Goal: Transaction & Acquisition: Purchase product/service

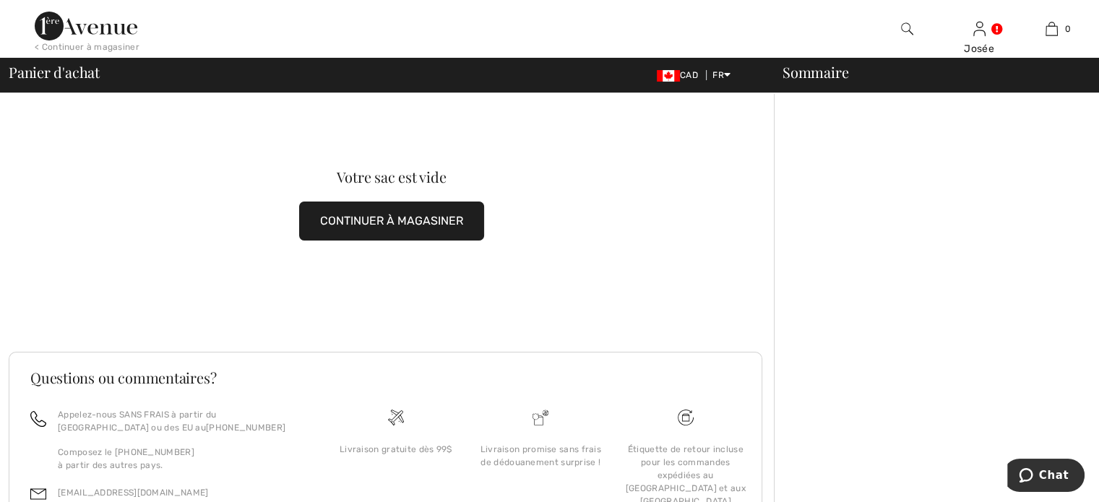
click at [390, 220] on button "CONTINUER À MAGASINER" at bounding box center [391, 221] width 185 height 39
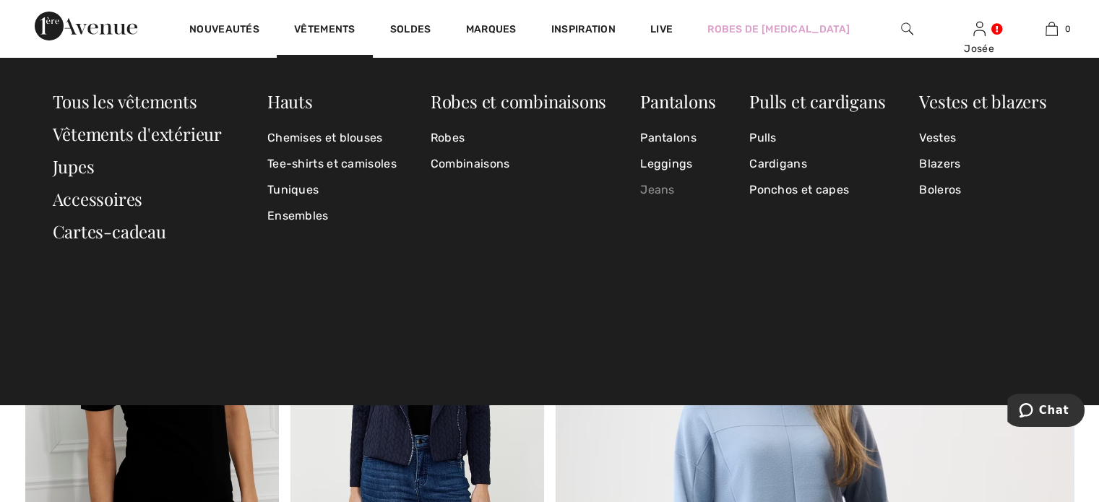
click at [665, 184] on link "Jeans" at bounding box center [677, 190] width 75 height 26
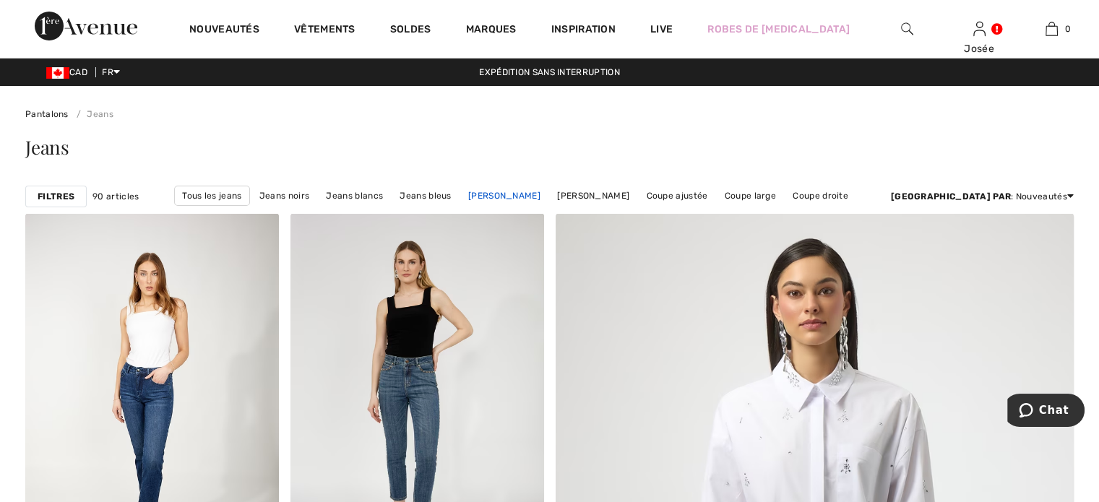
click at [548, 194] on link "Jeans Joseph Ribkoff" at bounding box center [504, 195] width 87 height 19
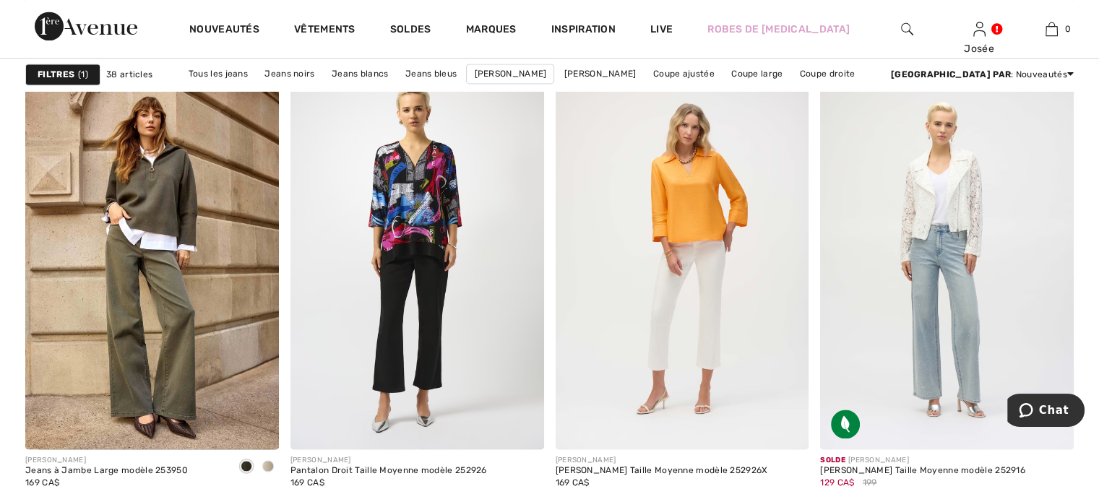
scroll to position [2168, 0]
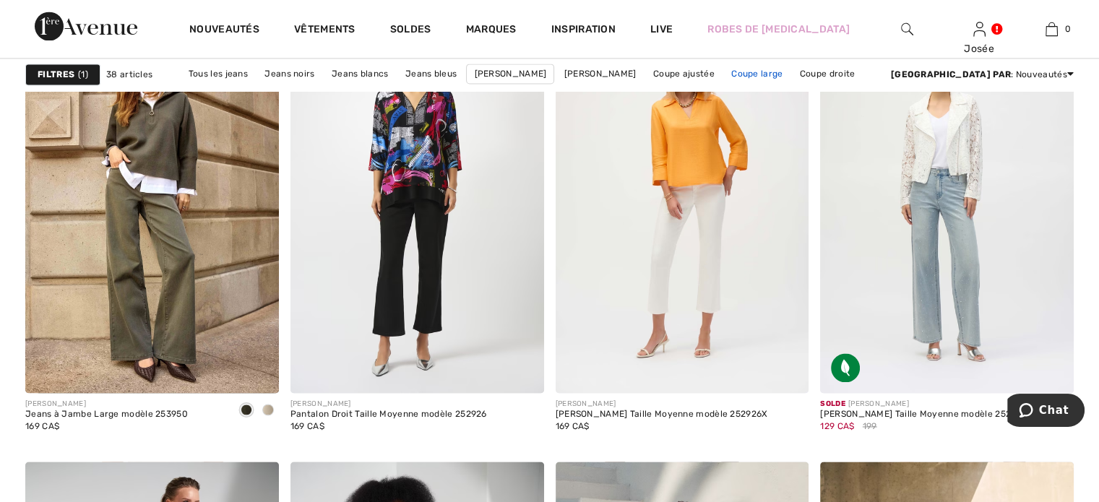
click at [790, 72] on link "Coupe large" at bounding box center [757, 73] width 66 height 19
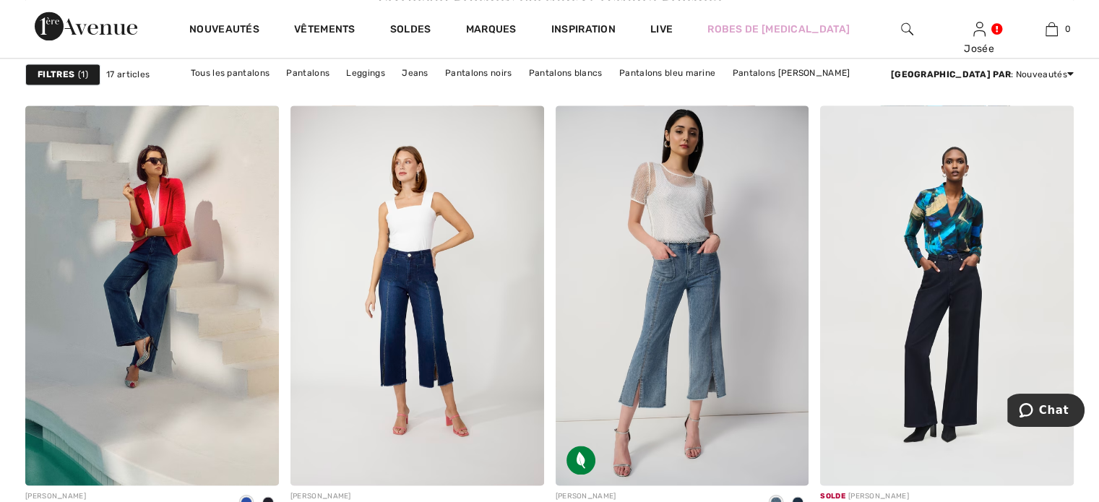
scroll to position [2096, 0]
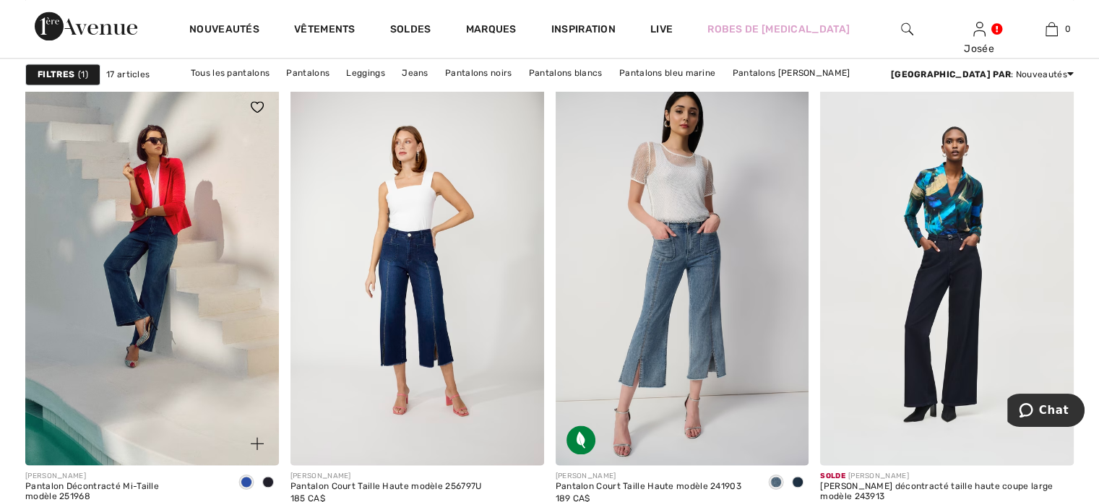
click at [254, 439] on img at bounding box center [257, 443] width 13 height 13
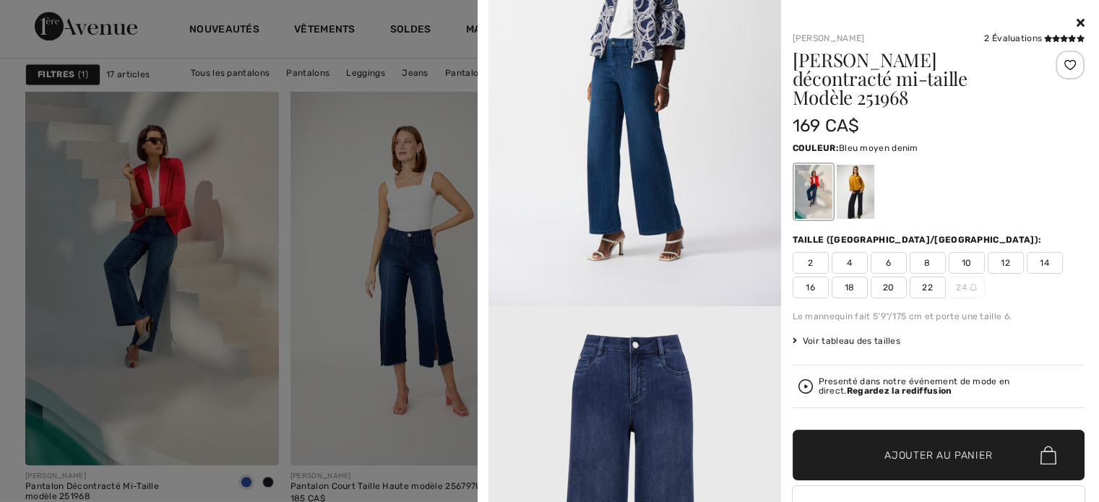
scroll to position [1662, 0]
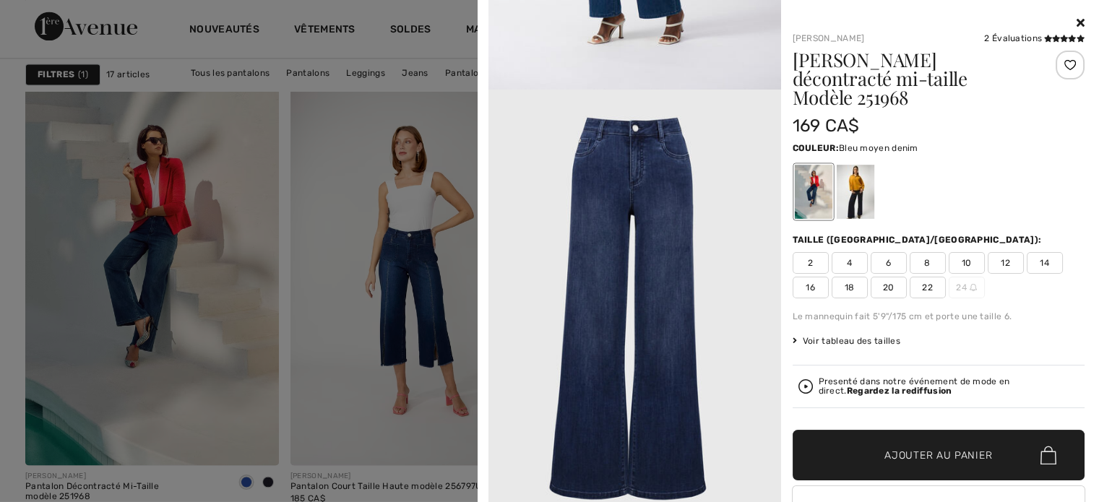
click at [343, 110] on div at bounding box center [549, 251] width 1099 height 502
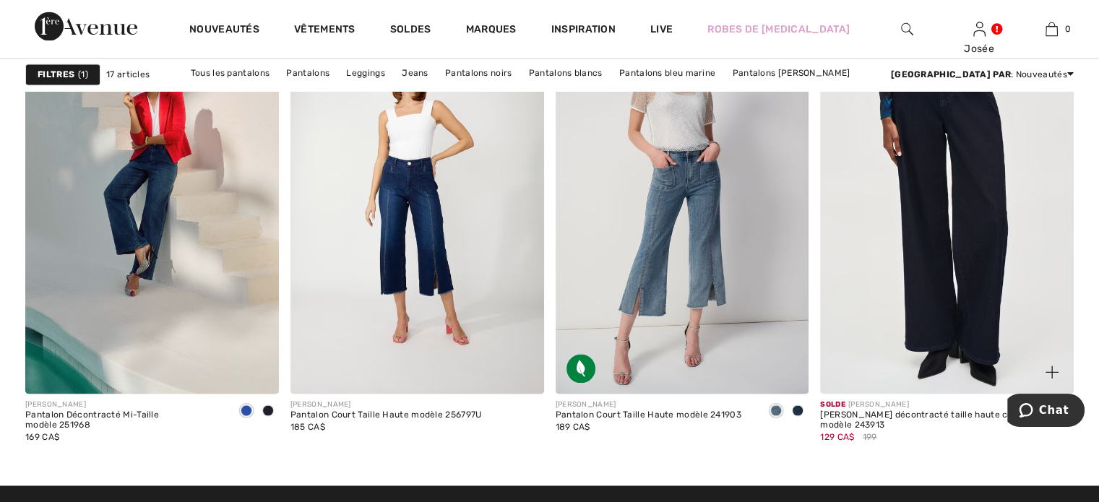
scroll to position [2168, 0]
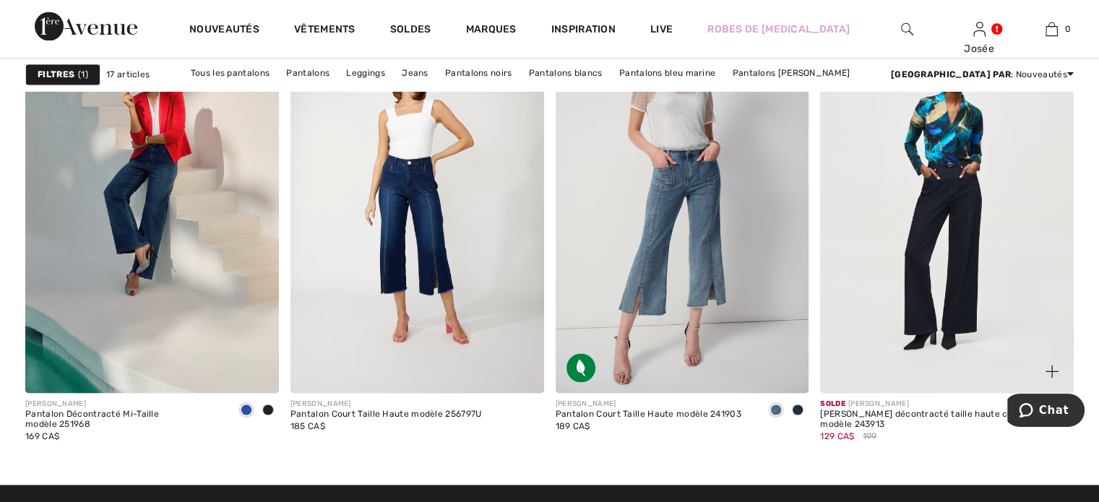
click at [1052, 366] on img at bounding box center [1052, 371] width 13 height 13
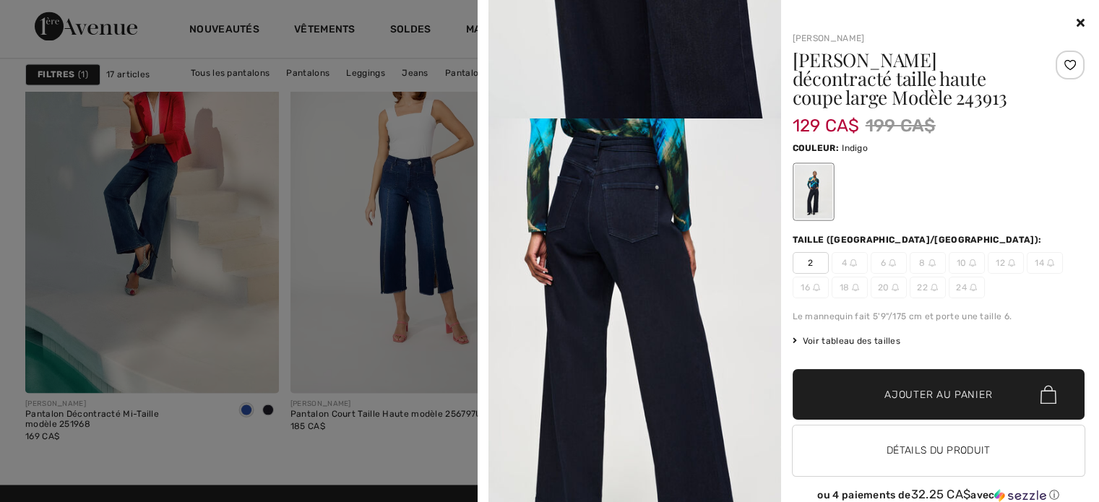
scroll to position [1198, 0]
click at [1077, 19] on icon at bounding box center [1081, 23] width 8 height 12
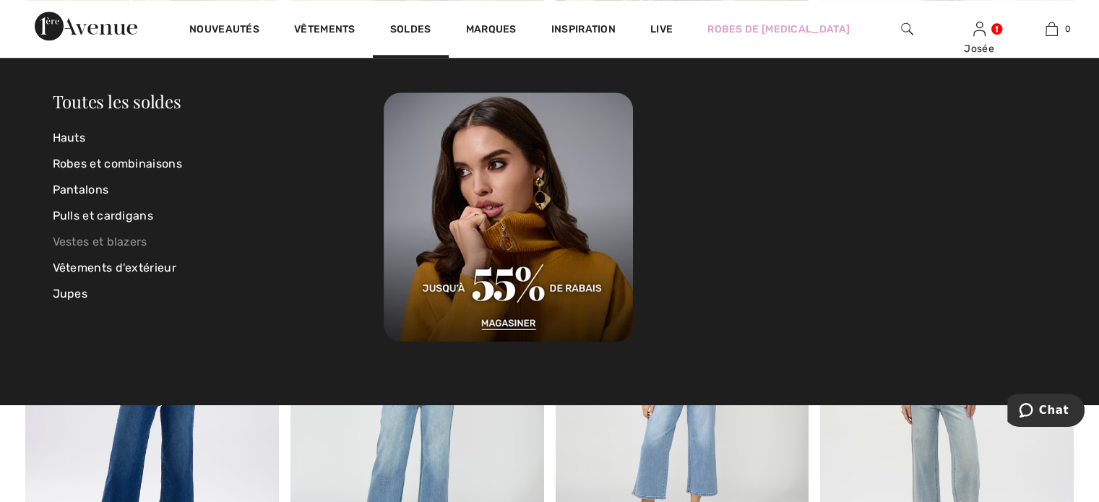
scroll to position [940, 0]
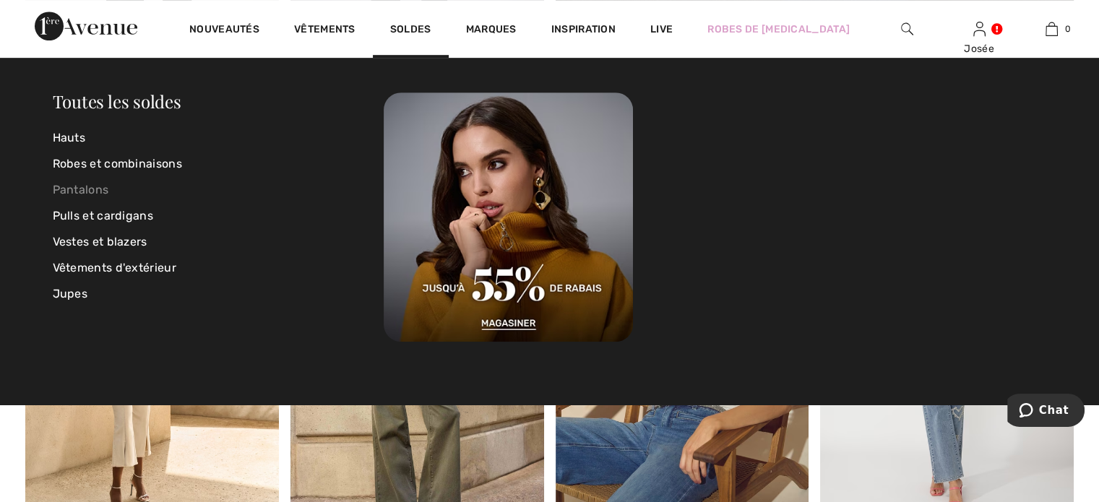
click at [72, 183] on link "Pantalons" at bounding box center [219, 190] width 332 height 26
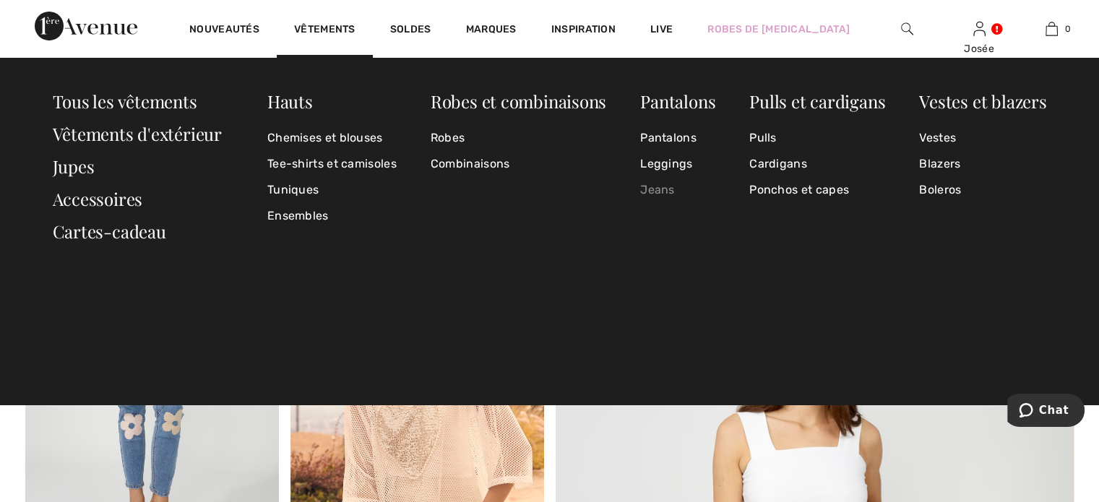
click at [671, 188] on link "Jeans" at bounding box center [677, 190] width 75 height 26
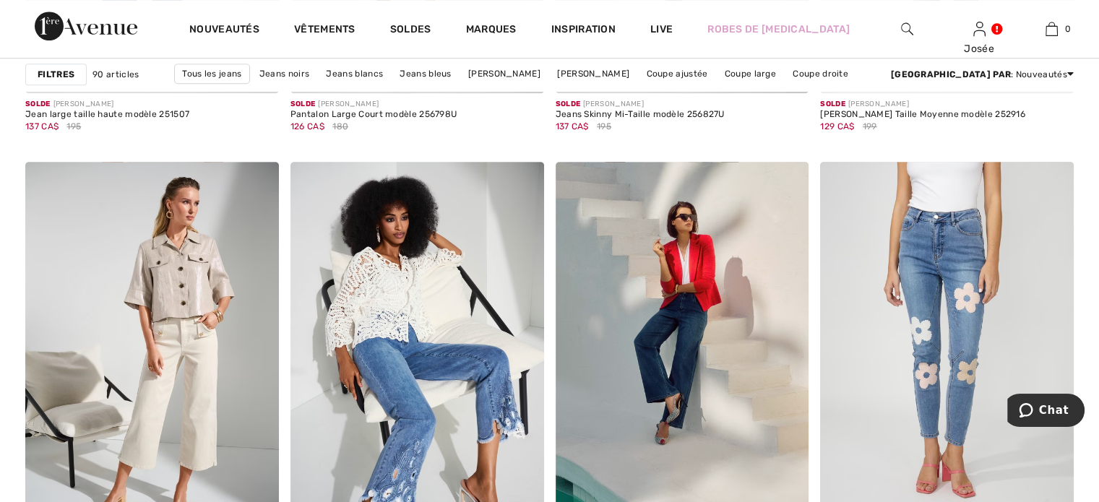
scroll to position [6433, 0]
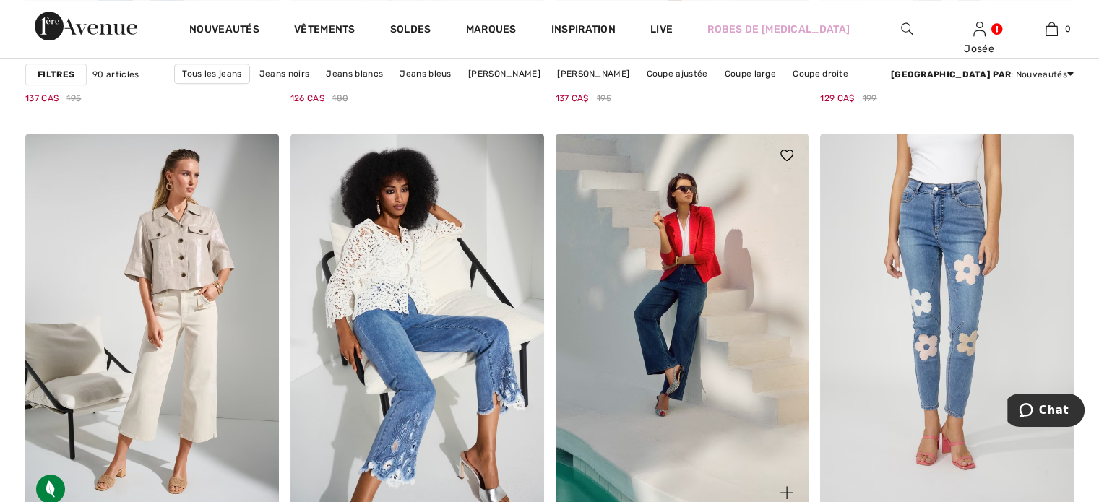
click at [786, 486] on img at bounding box center [787, 492] width 13 height 13
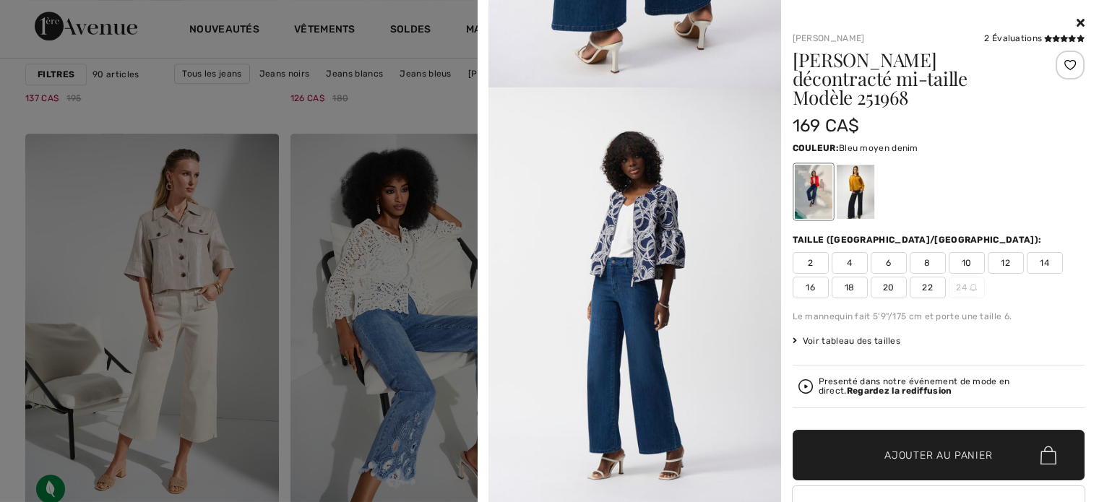
scroll to position [1229, 0]
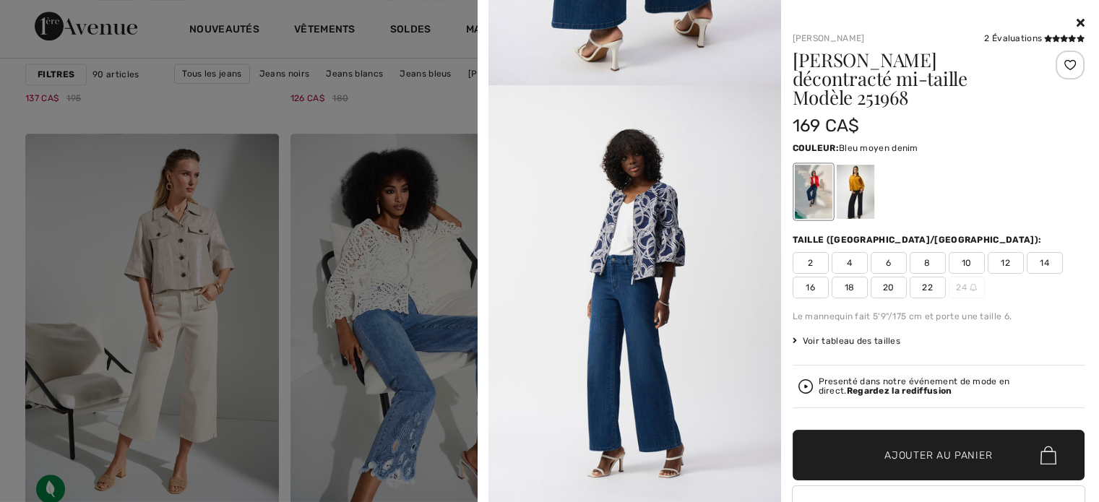
click at [402, 119] on div at bounding box center [549, 251] width 1099 height 502
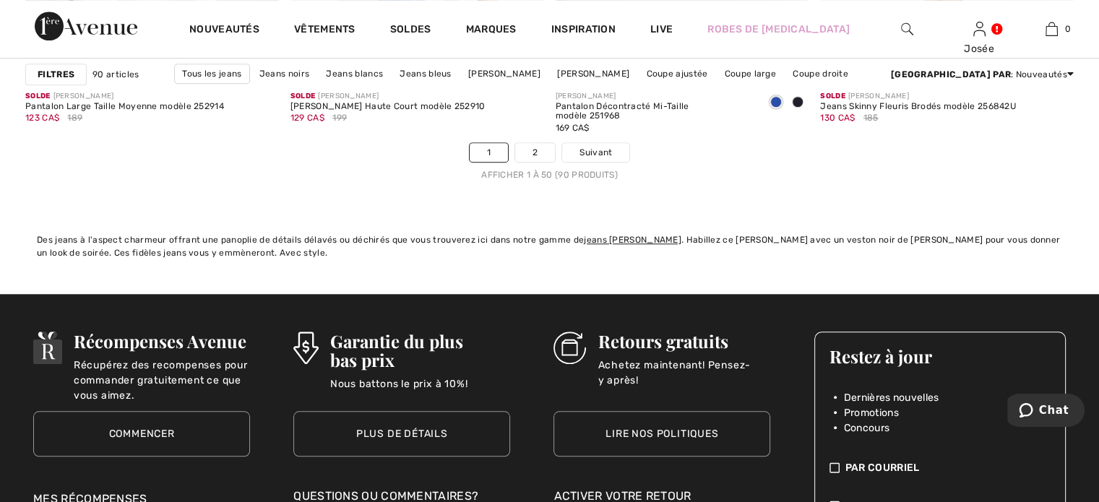
scroll to position [6867, 0]
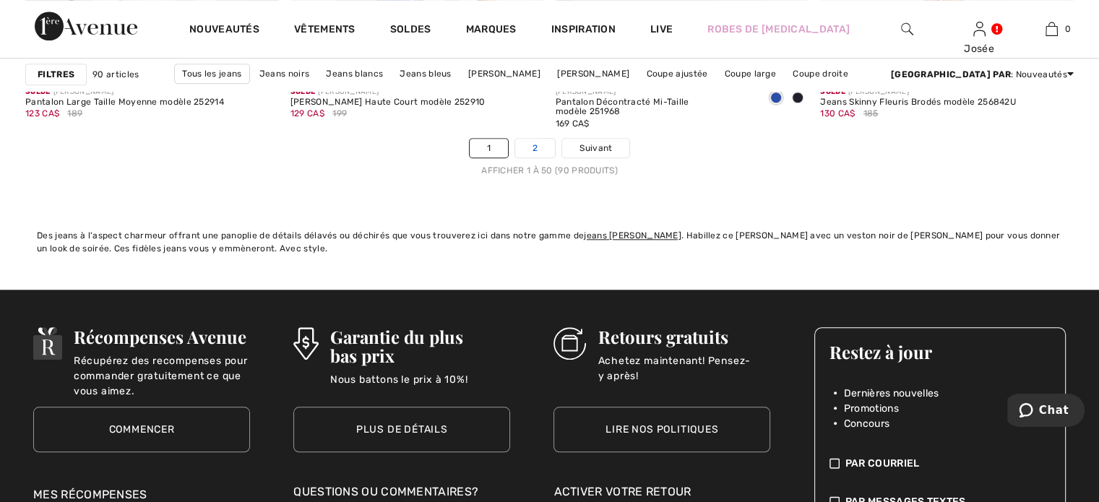
click at [533, 147] on link "2" at bounding box center [535, 148] width 40 height 19
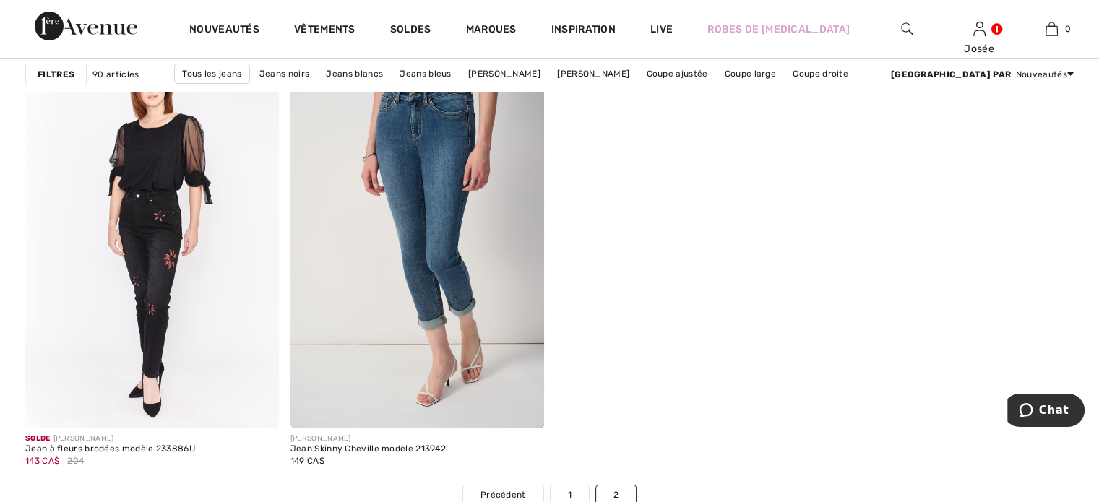
scroll to position [5638, 0]
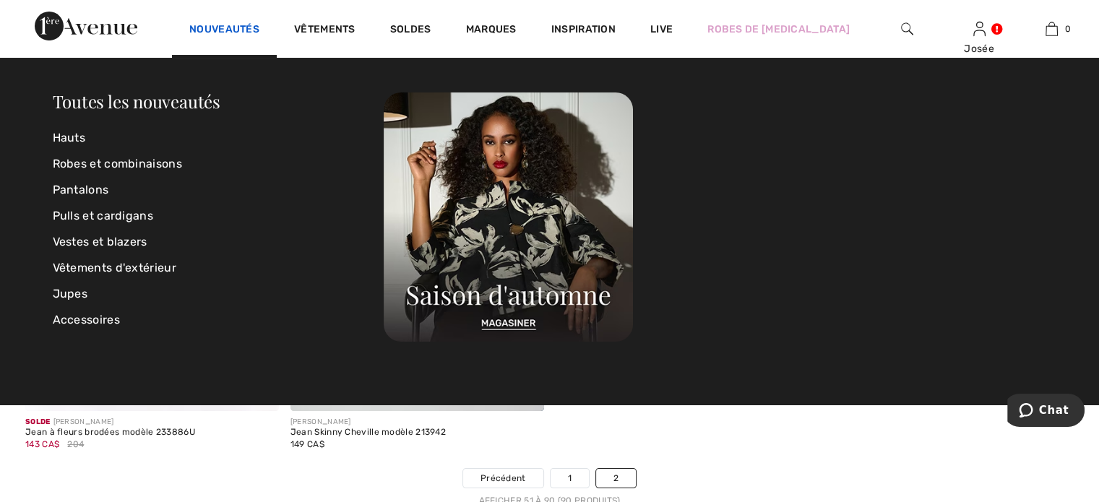
click at [237, 27] on link "Nouveautés" at bounding box center [224, 30] width 70 height 15
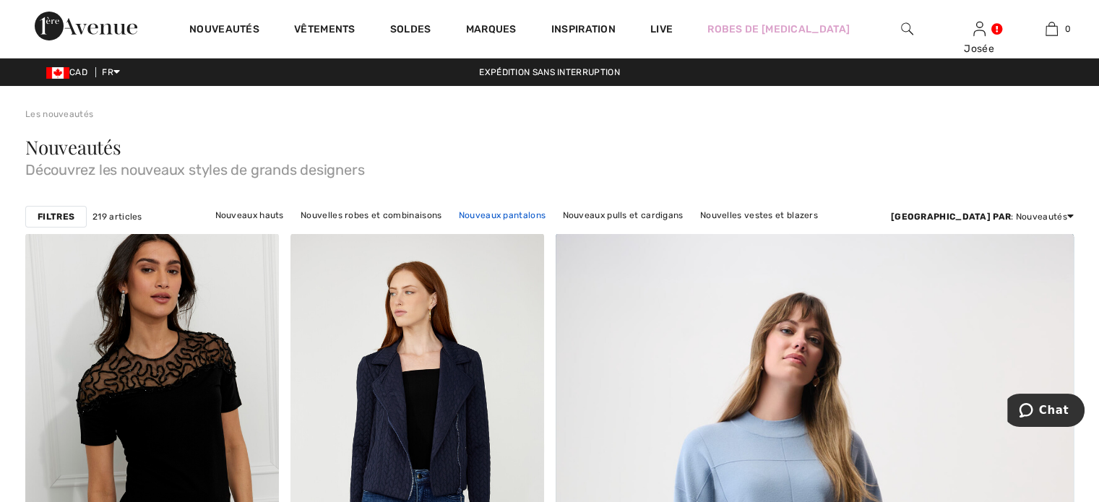
click at [553, 213] on link "Nouveaux pantalons" at bounding box center [502, 215] width 101 height 19
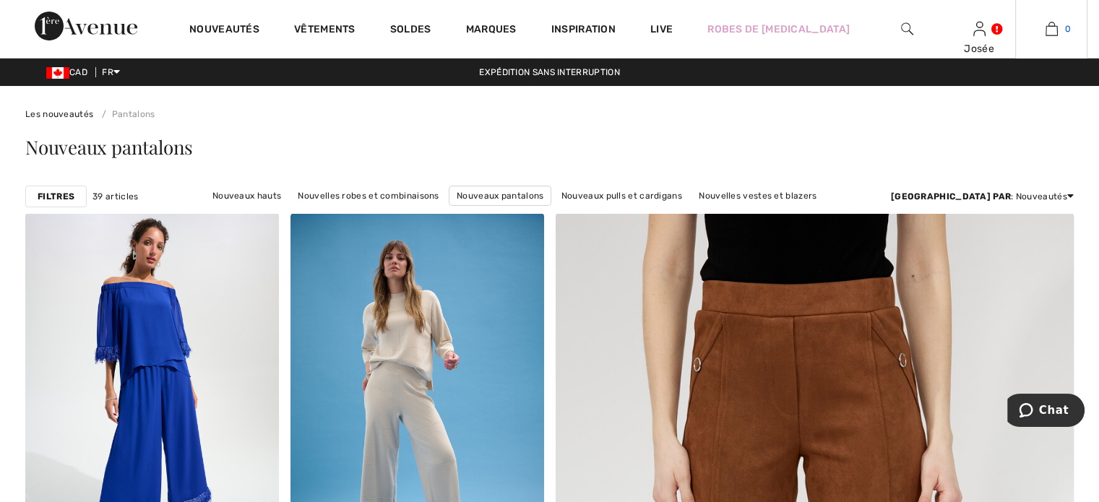
click at [1029, 20] on link "0" at bounding box center [1051, 28] width 71 height 17
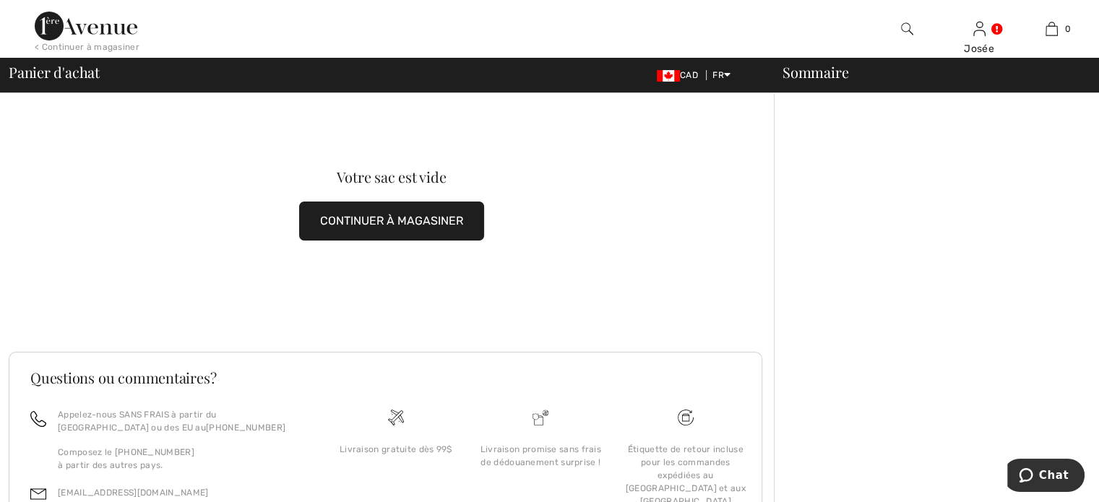
click at [438, 215] on button "CONTINUER À MAGASINER" at bounding box center [391, 221] width 185 height 39
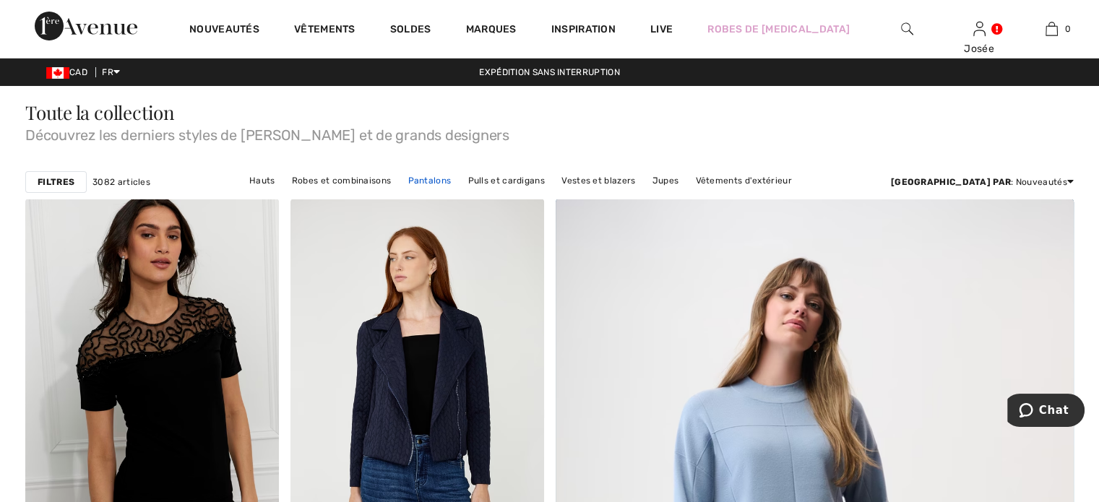
click at [458, 173] on link "Pantalons" at bounding box center [429, 180] width 58 height 19
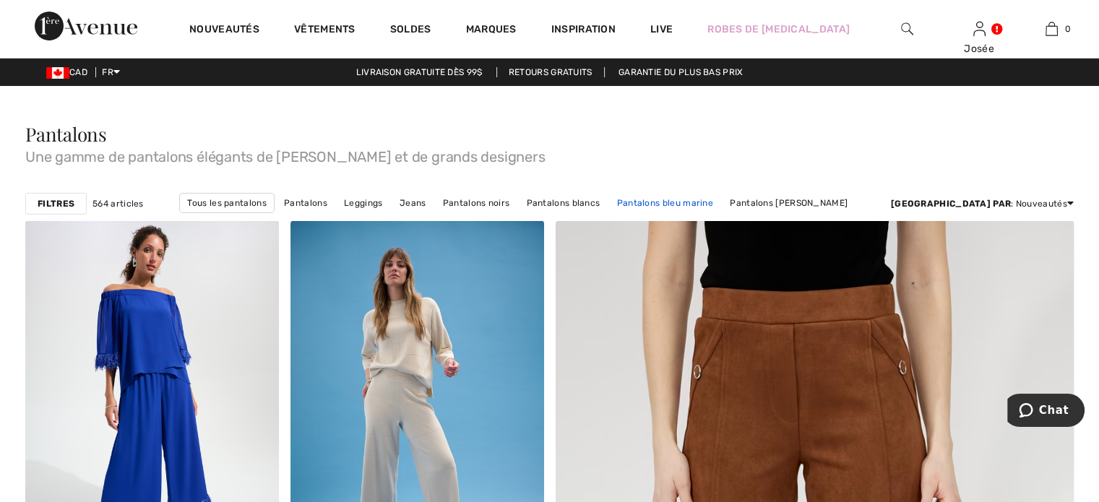
click at [660, 201] on link "Pantalons bleu marine" at bounding box center [665, 203] width 111 height 19
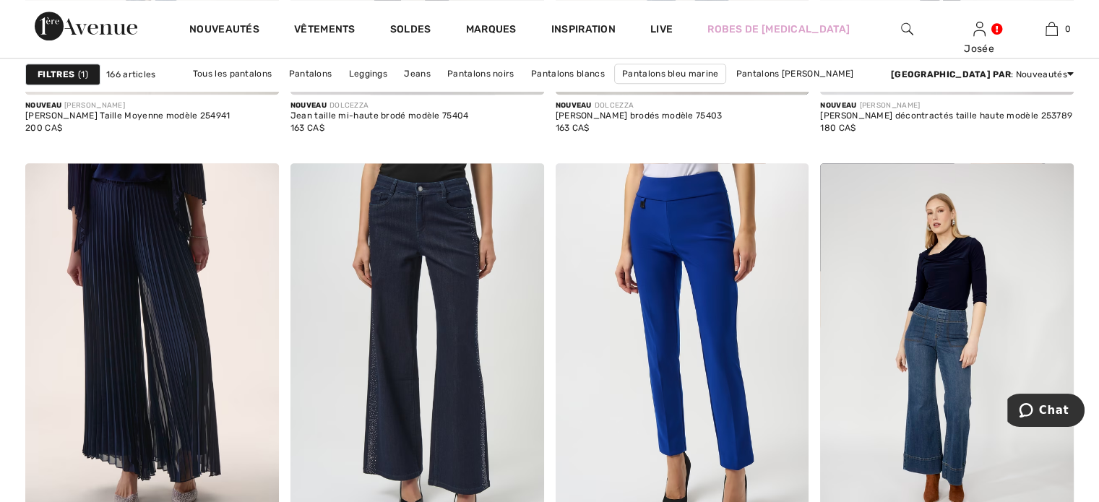
scroll to position [1446, 0]
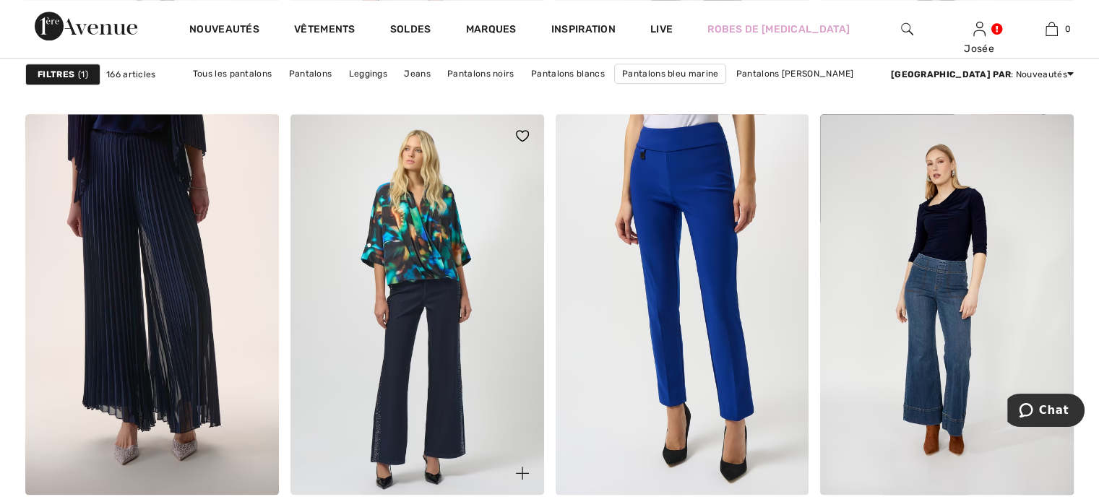
click at [403, 369] on img at bounding box center [418, 304] width 254 height 380
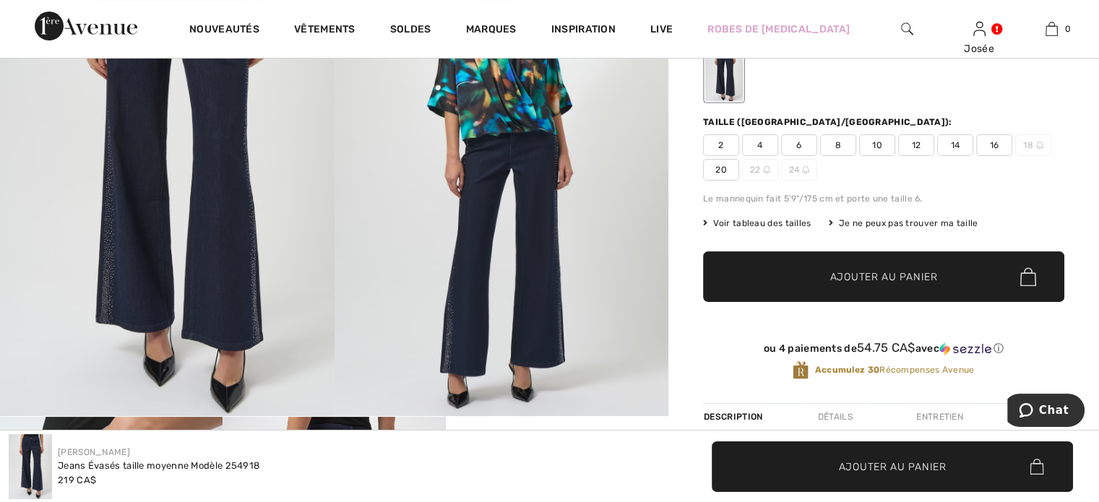
scroll to position [72, 0]
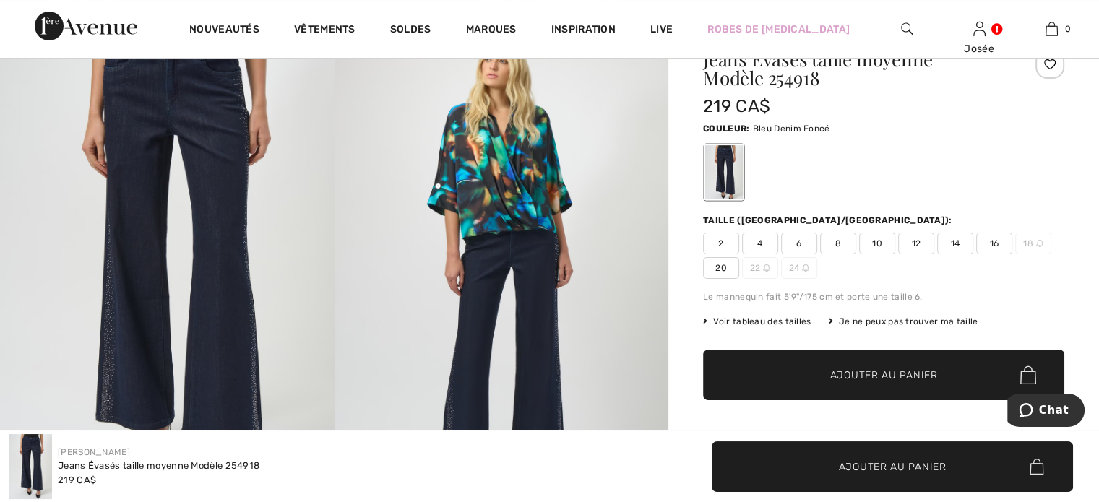
click at [992, 239] on span "16" at bounding box center [995, 244] width 36 height 22
click at [906, 372] on span "Ajouter au panier" at bounding box center [885, 375] width 108 height 15
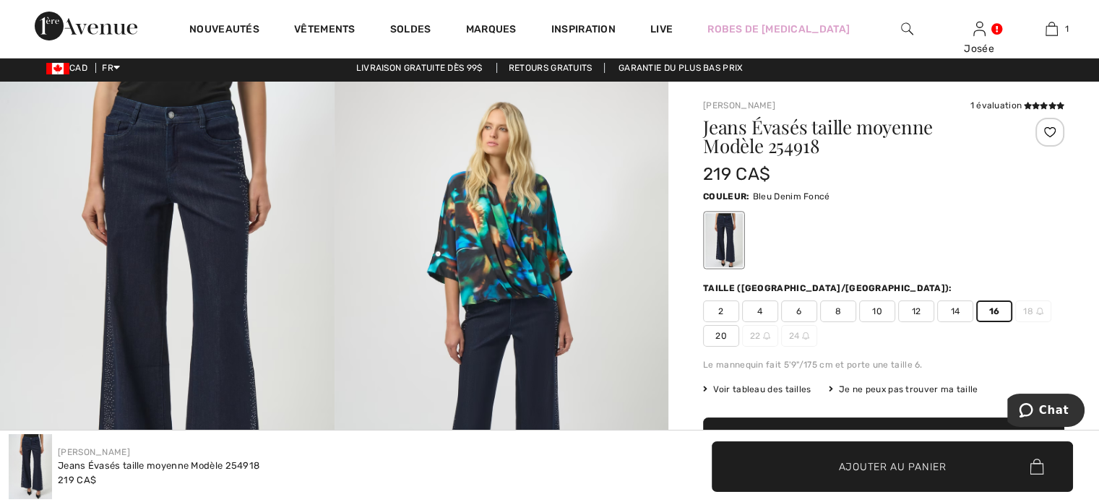
scroll to position [0, 0]
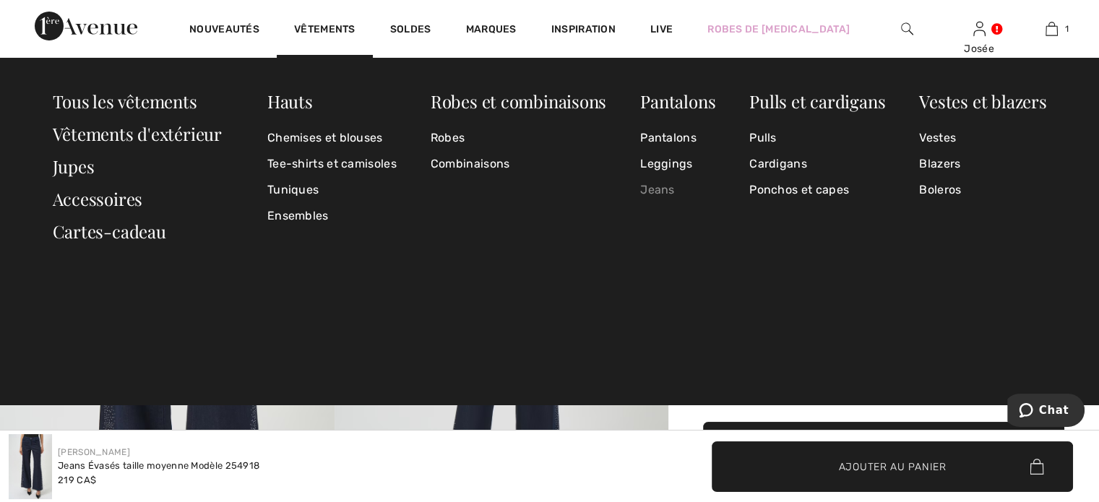
click at [656, 189] on link "Jeans" at bounding box center [677, 190] width 75 height 26
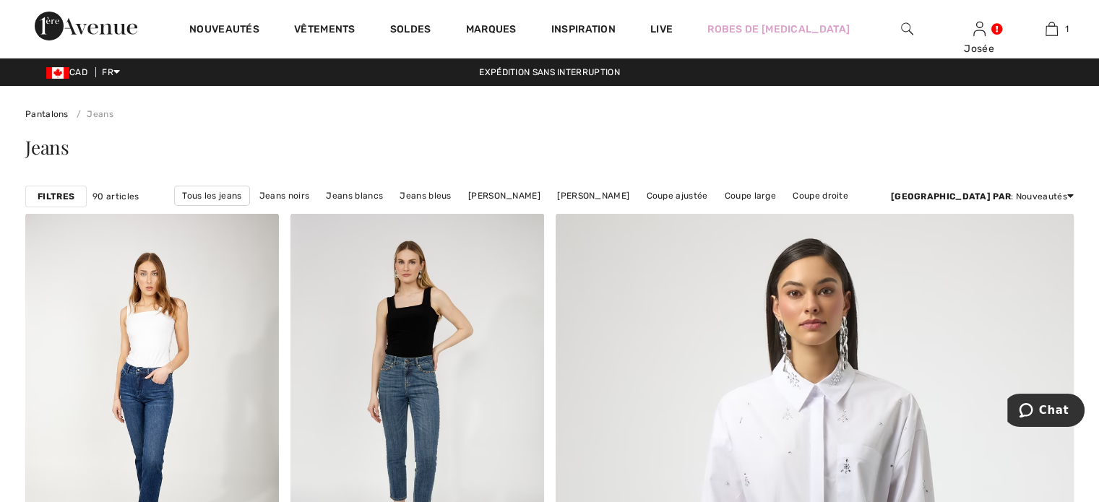
click at [52, 196] on strong "Filtres" at bounding box center [56, 196] width 37 height 13
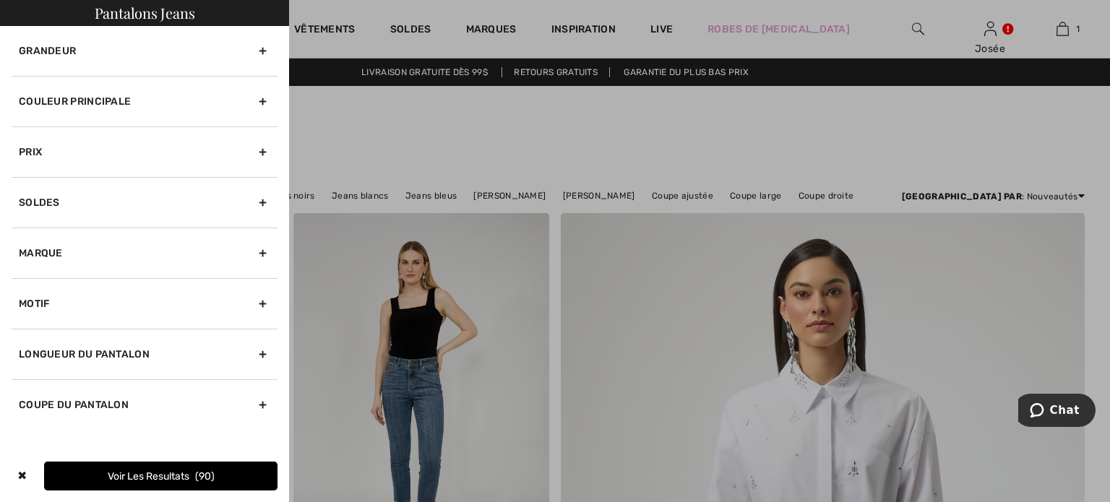
click at [259, 396] on div "Coupe du pantalon" at bounding box center [145, 404] width 266 height 51
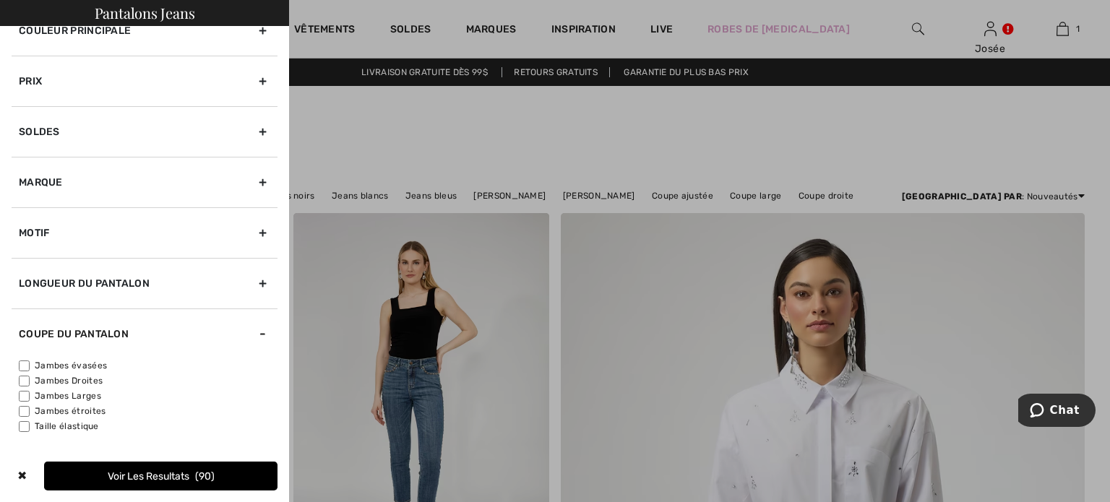
scroll to position [72, 0]
click at [251, 279] on div "Longueur du pantalon" at bounding box center [145, 282] width 266 height 51
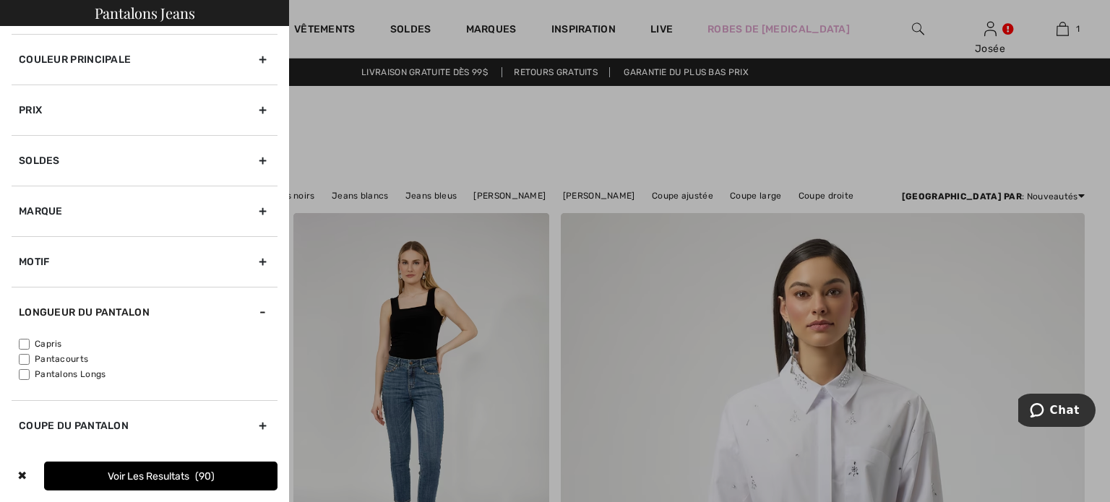
scroll to position [41, 0]
click at [25, 374] on input"] "Pantalons Longs" at bounding box center [24, 375] width 11 height 11
checkbox input"] "true"
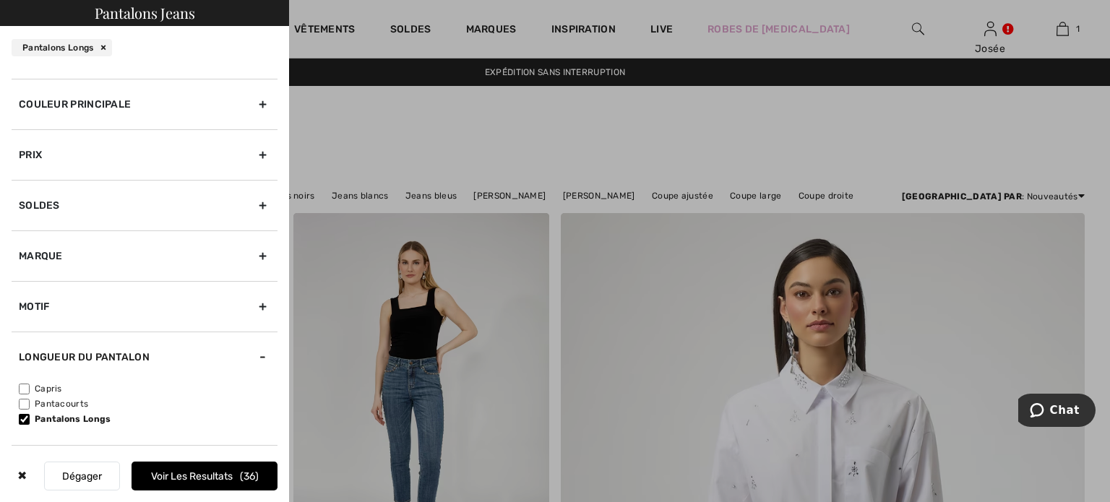
click at [252, 302] on div "Motif" at bounding box center [145, 306] width 266 height 51
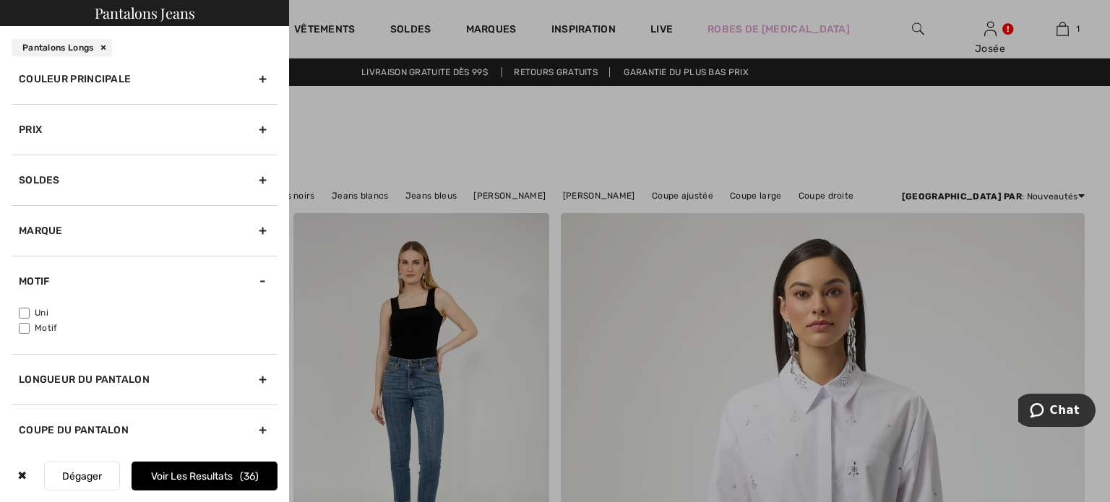
scroll to position [70, 0]
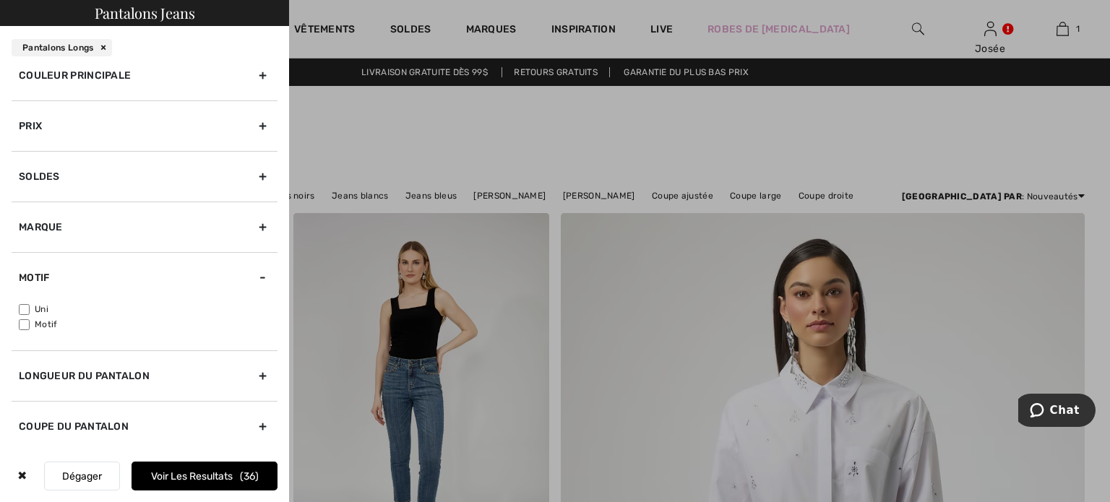
click at [226, 471] on button "Voir les resultats 36" at bounding box center [205, 476] width 146 height 29
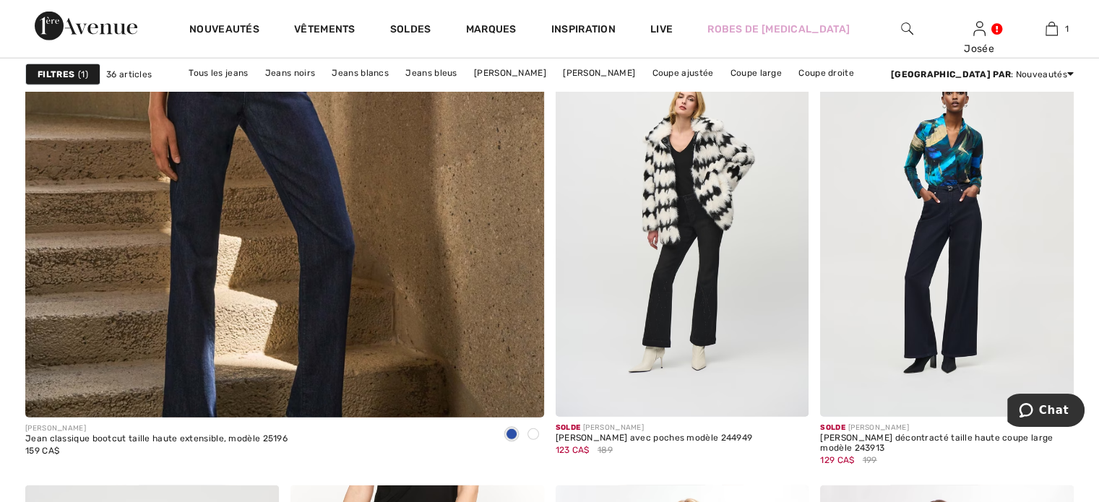
scroll to position [4120, 0]
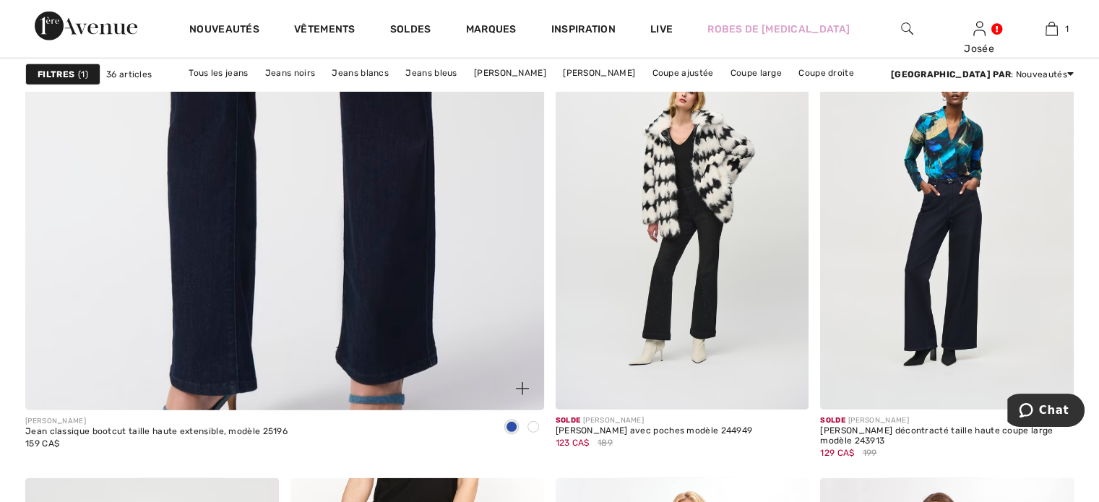
click at [259, 251] on img at bounding box center [284, 48] width 622 height 934
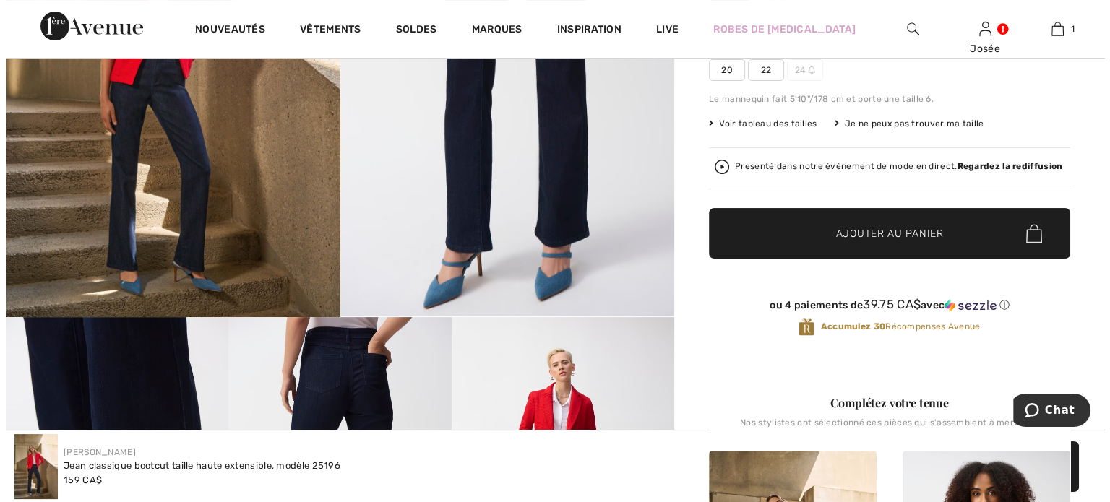
scroll to position [145, 0]
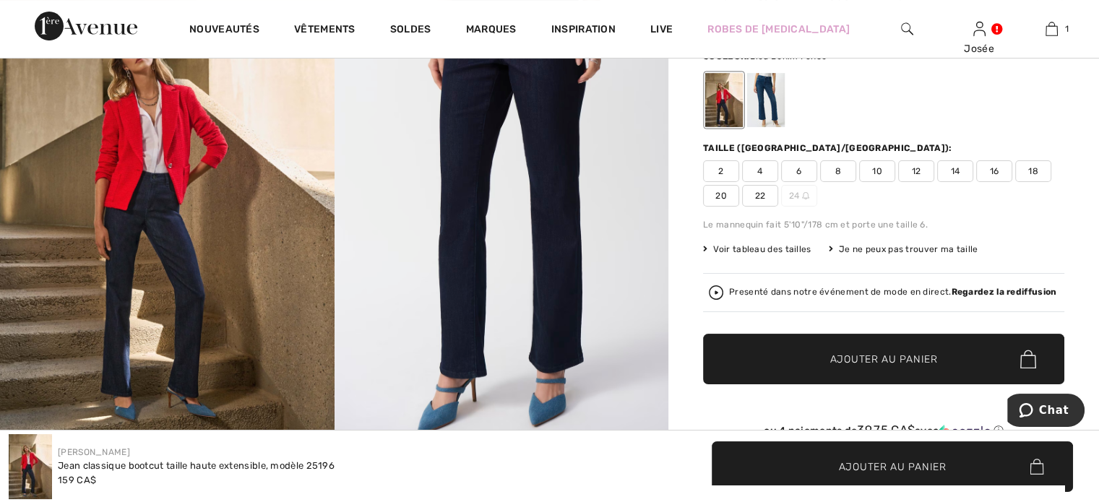
click at [784, 248] on span "Voir tableau des tailles" at bounding box center [757, 249] width 108 height 13
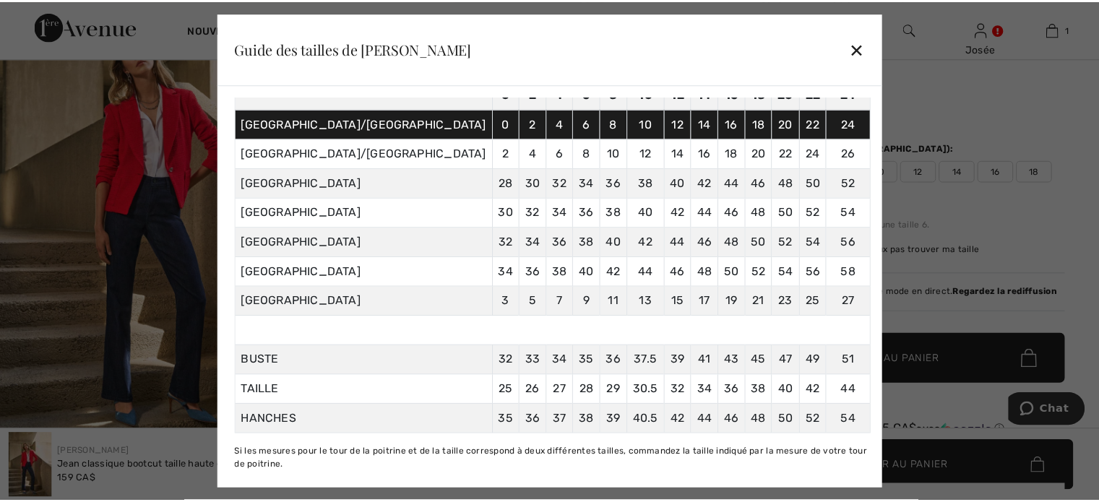
scroll to position [134, 0]
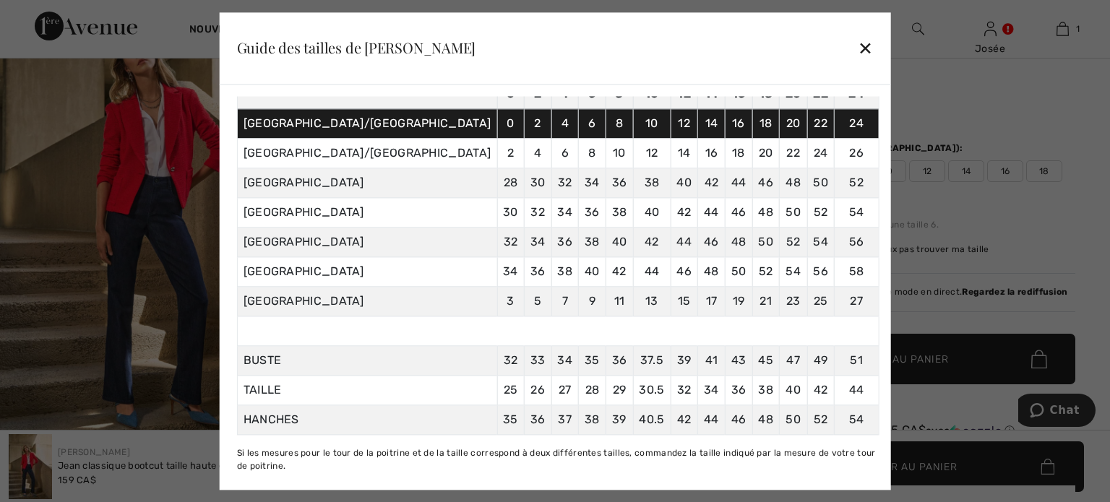
click at [858, 45] on div "✕" at bounding box center [865, 48] width 15 height 30
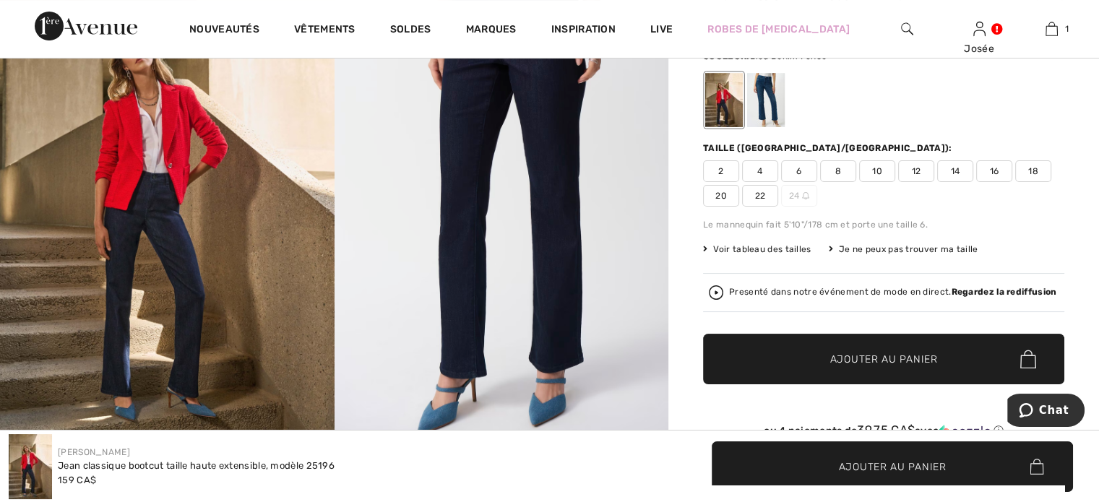
click at [764, 247] on span "Voir tableau des tailles" at bounding box center [757, 249] width 108 height 13
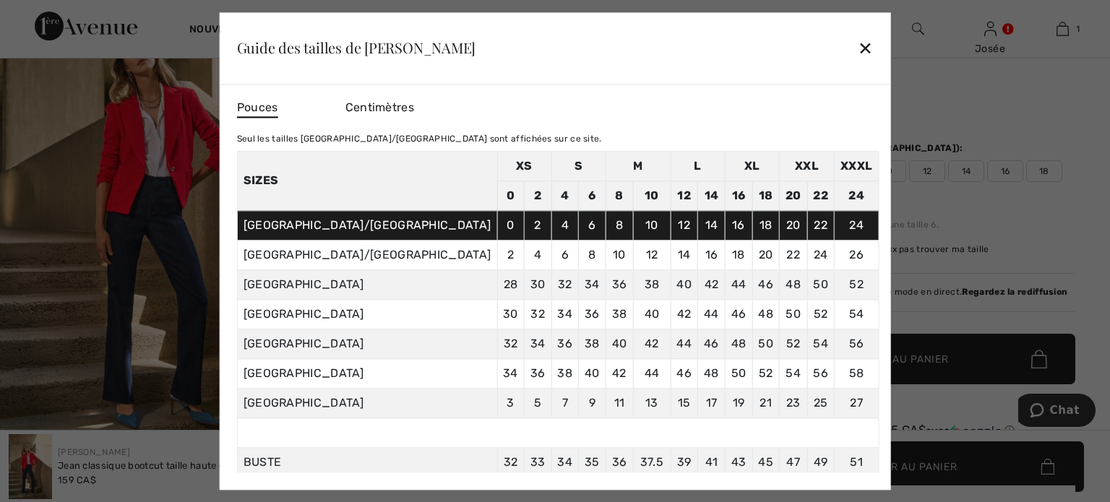
click at [858, 47] on div "✕" at bounding box center [865, 48] width 15 height 30
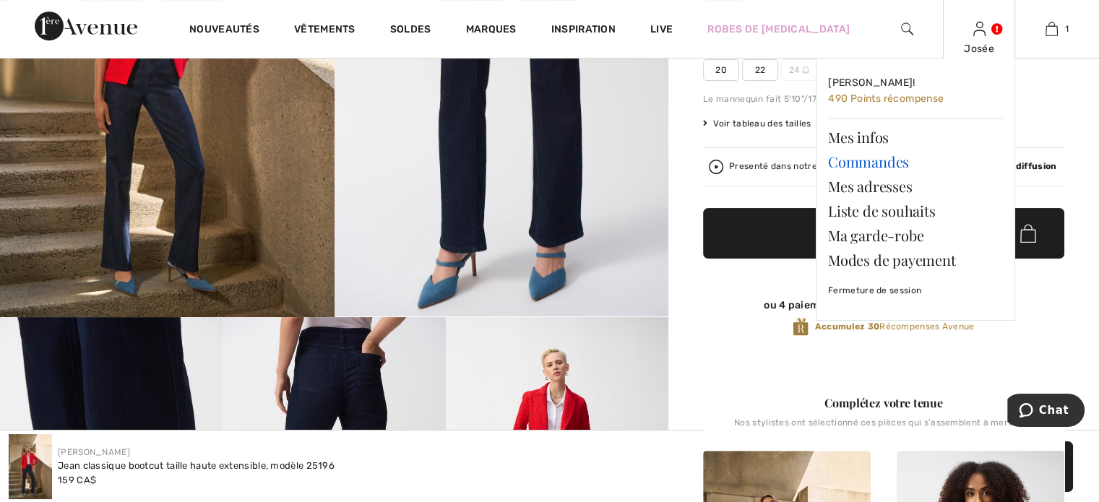
scroll to position [289, 0]
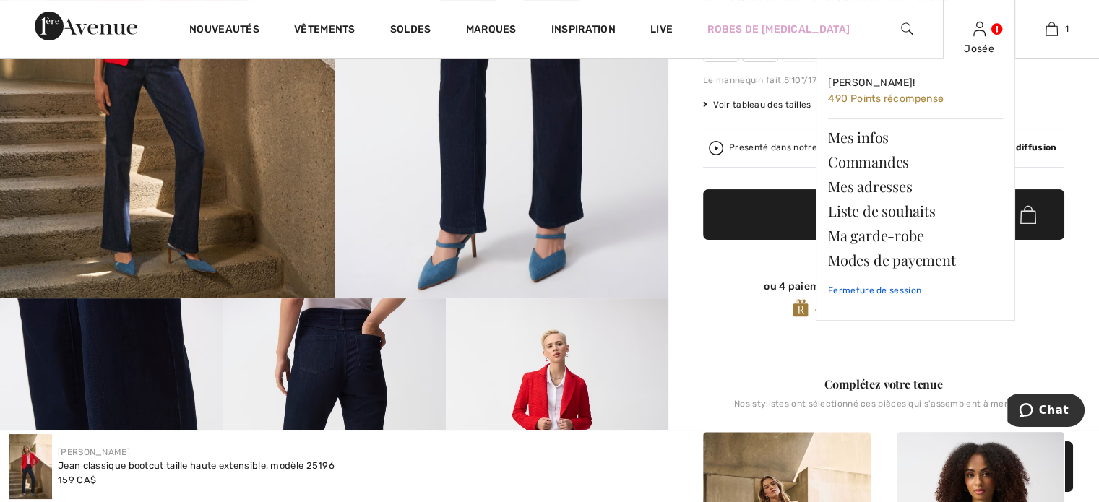
click at [908, 286] on link "Fermeture de session" at bounding box center [915, 290] width 175 height 36
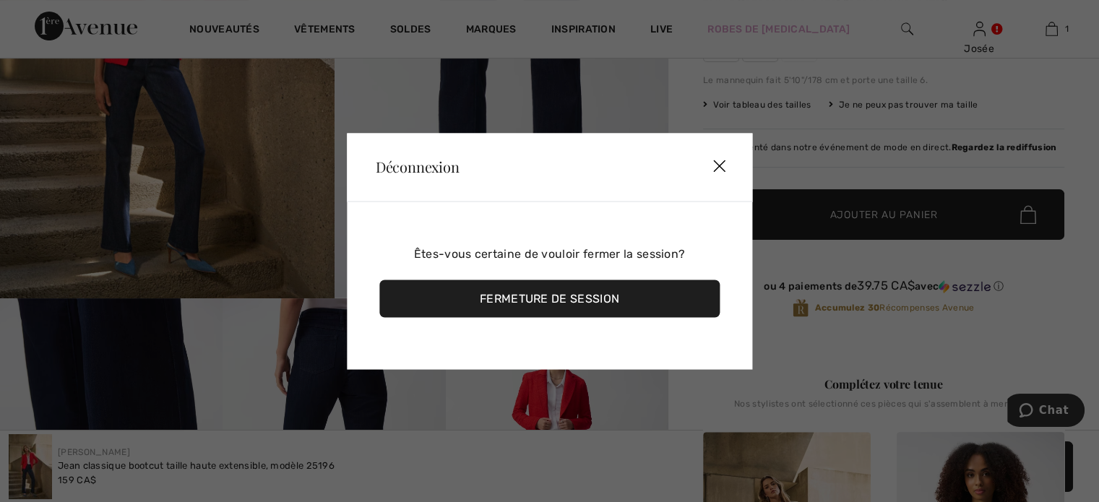
click at [627, 301] on div "Fermeture de session" at bounding box center [549, 299] width 340 height 38
